Goal: Browse casually: Explore the website without a specific task or goal

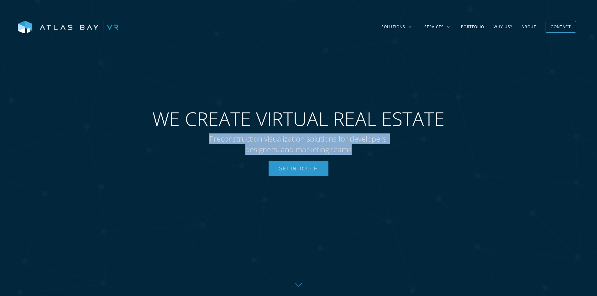
drag, startPoint x: 355, startPoint y: 152, endPoint x: 194, endPoint y: 138, distance: 162.0
click at [194, 138] on div "WE CREATE VIRTUAL REAL ESTATE Preconstruction visualization solutions for devel…" at bounding box center [299, 147] width 318 height 93
click at [250, 144] on p "Preconstruction visualization solutions for developers, designers, and marketin…" at bounding box center [299, 144] width 204 height 21
drag, startPoint x: 207, startPoint y: 139, endPoint x: 399, endPoint y: 149, distance: 192.4
click at [399, 149] on p "Preconstruction visualization solutions for developers, designers, and marketin…" at bounding box center [299, 144] width 204 height 21
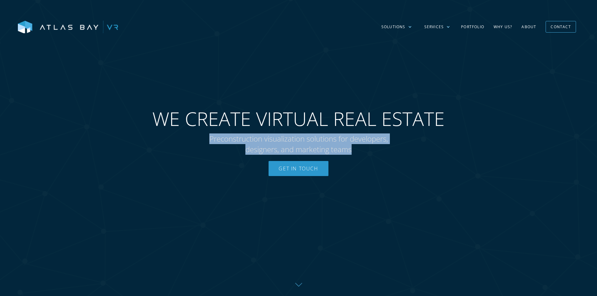
click at [364, 151] on p "Preconstruction visualization solutions for developers, designers, and marketin…" at bounding box center [299, 144] width 204 height 21
drag, startPoint x: 352, startPoint y: 150, endPoint x: 206, endPoint y: 137, distance: 146.3
click at [206, 137] on p "Preconstruction visualization solutions for developers, designers, and marketin…" at bounding box center [299, 144] width 204 height 21
click at [362, 147] on p "Preconstruction visualization solutions for developers, designers, and marketin…" at bounding box center [299, 144] width 204 height 21
click at [298, 140] on p "Preconstruction visualization solutions for developers, designers, and marketin…" at bounding box center [299, 144] width 204 height 21
